Goal: Find specific page/section: Find specific page/section

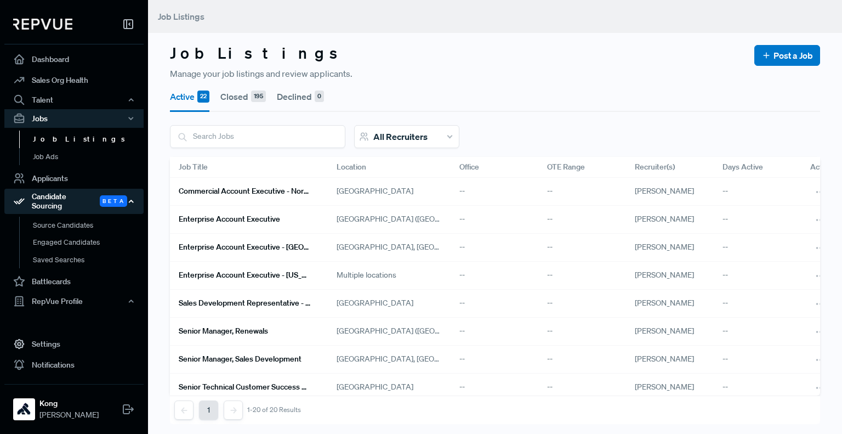
click at [76, 199] on div "Candidate Sourcing Beta" at bounding box center [73, 201] width 139 height 25
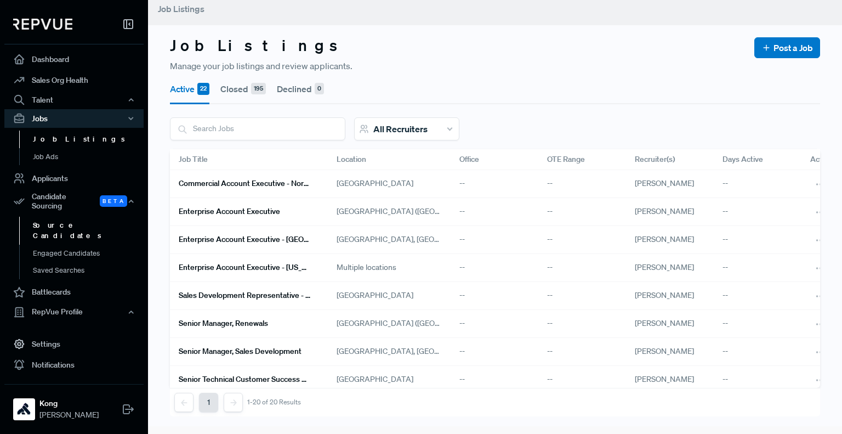
scroll to position [15, 0]
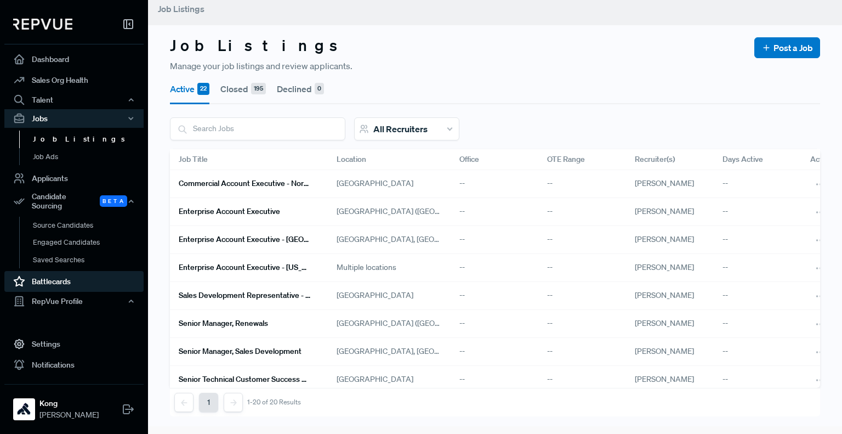
click at [67, 271] on link "Battlecards" at bounding box center [73, 281] width 139 height 21
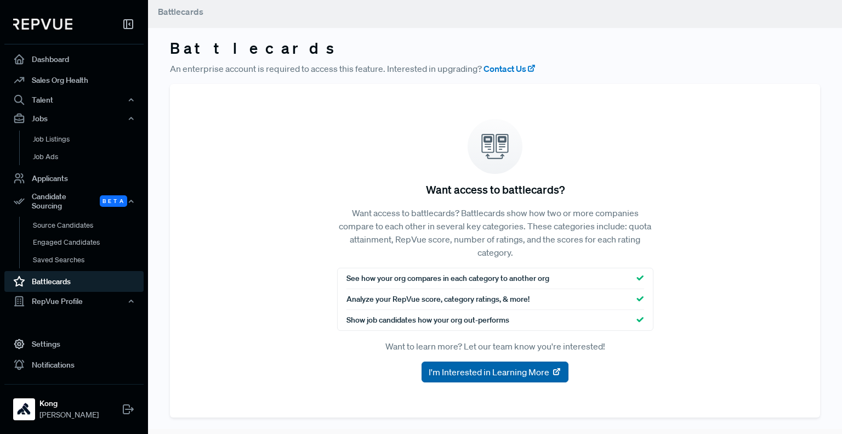
click at [493, 376] on span "I'm Interested in Learning More" at bounding box center [489, 371] width 121 height 13
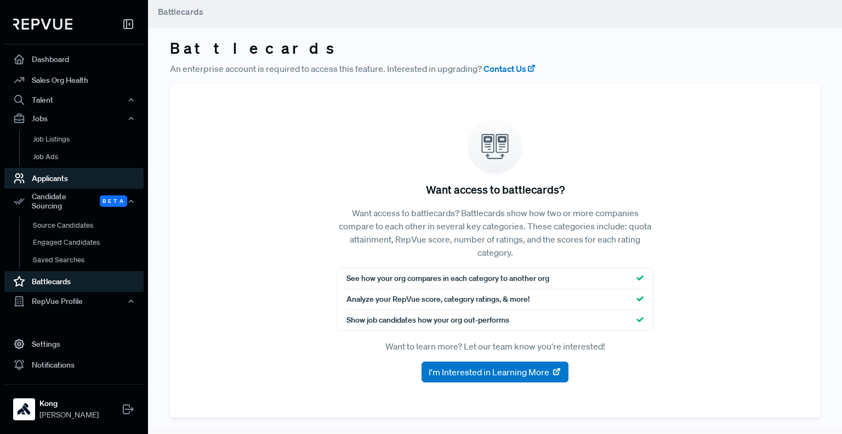
click at [77, 179] on link "Applicants" at bounding box center [73, 178] width 139 height 21
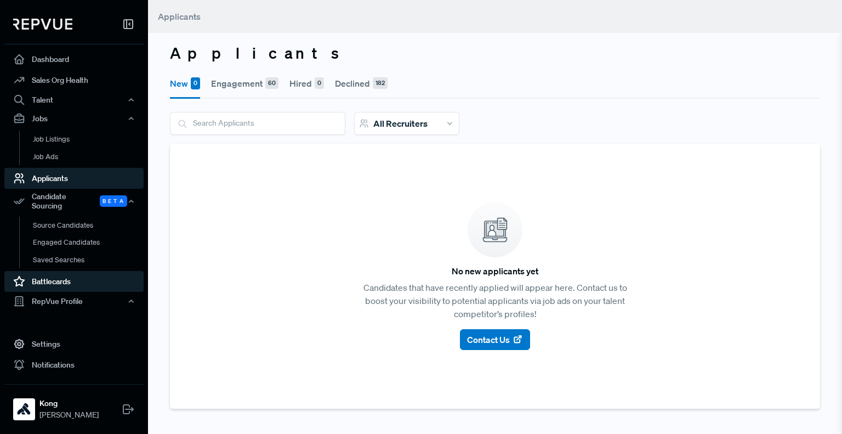
click at [44, 278] on link "Battlecards" at bounding box center [73, 281] width 139 height 21
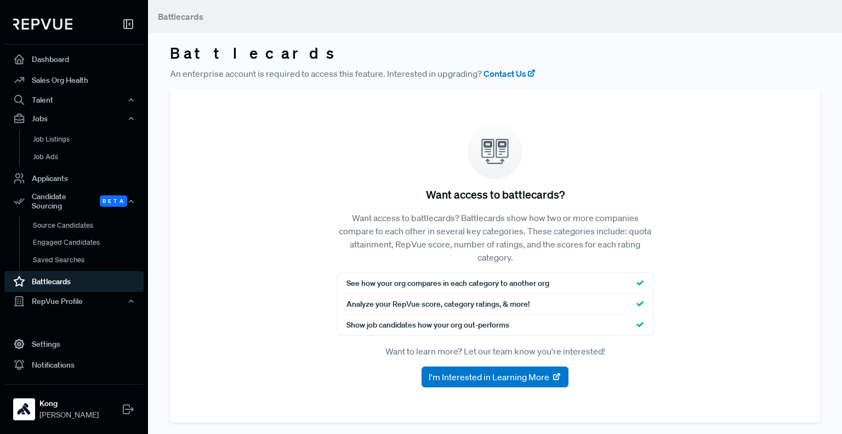
scroll to position [5, 0]
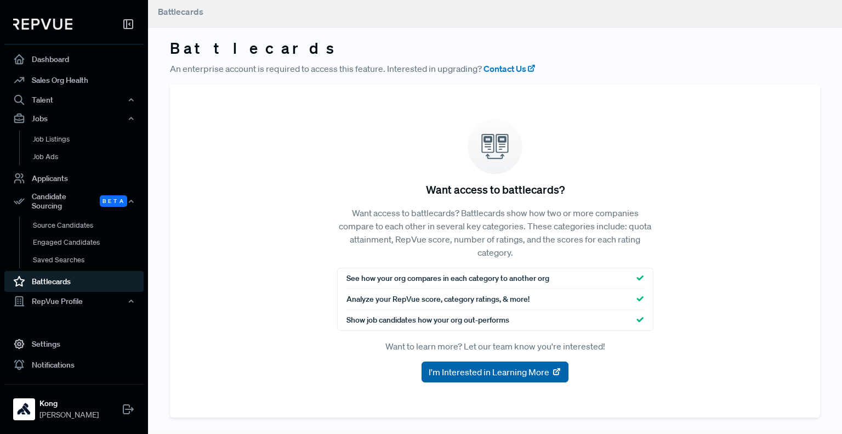
click at [497, 369] on span "I'm Interested in Learning More" at bounding box center [489, 371] width 121 height 13
